Goal: Information Seeking & Learning: Learn about a topic

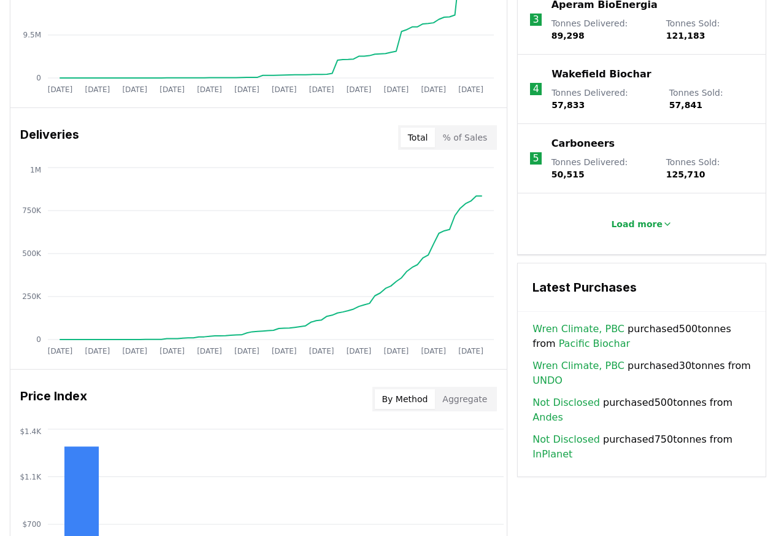
scroll to position [663, 0]
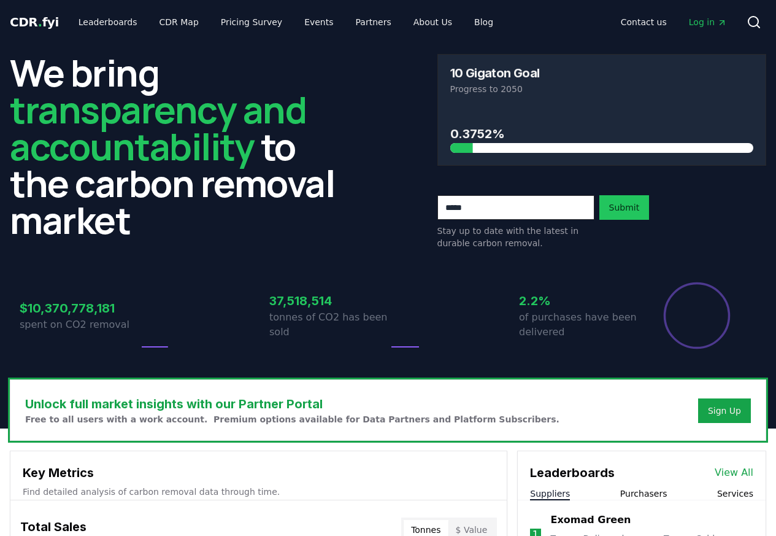
scroll to position [663, 0]
